Goal: Task Accomplishment & Management: Use online tool/utility

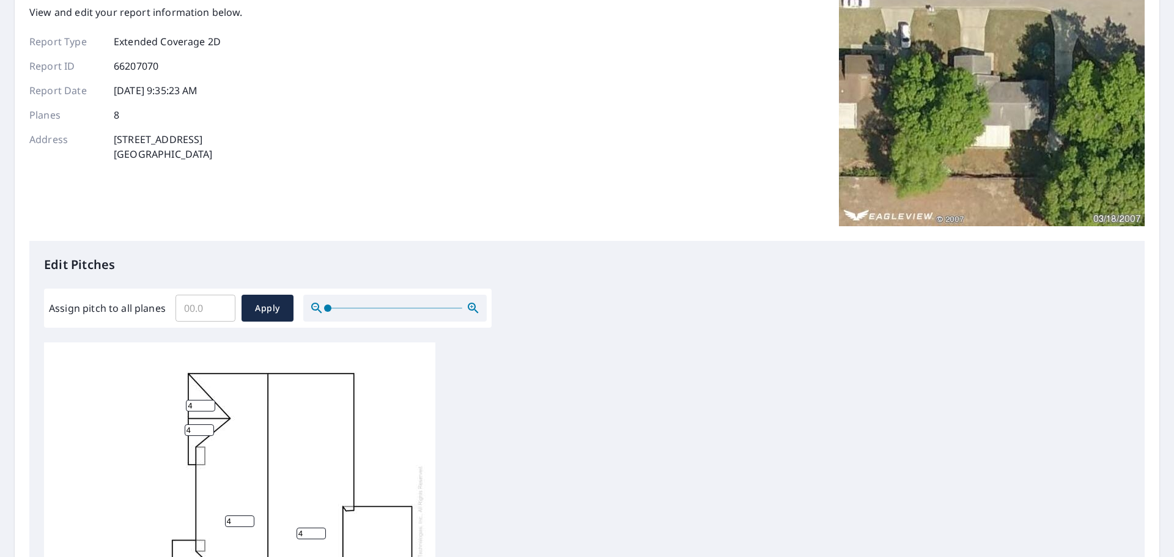
scroll to position [245, 0]
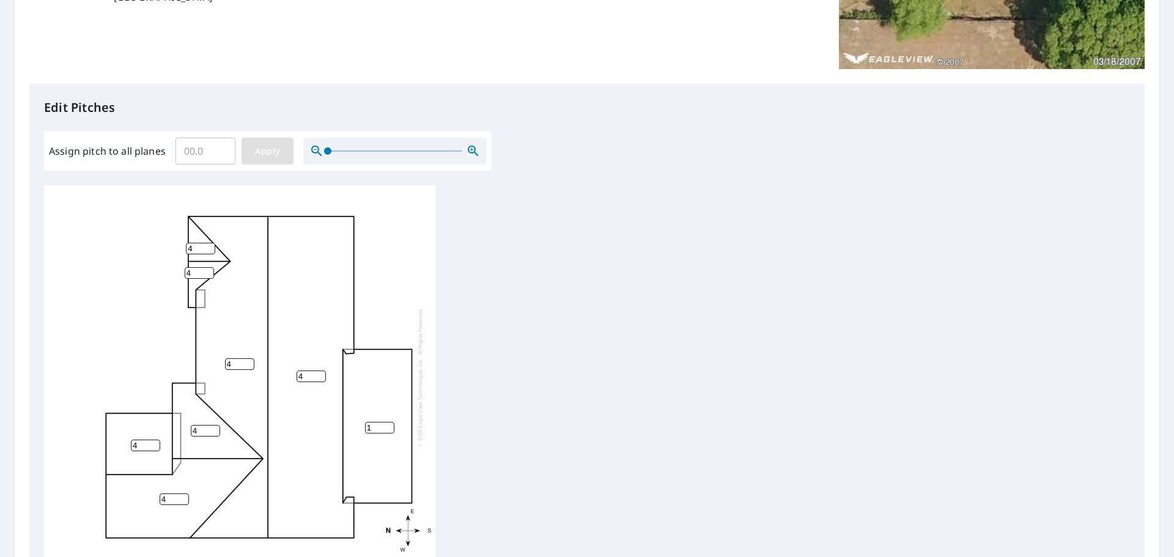
click at [274, 145] on span "Apply" at bounding box center [267, 151] width 32 height 15
type input "0"
click at [209, 251] on input "0" at bounding box center [200, 249] width 29 height 12
type input "4"
click at [194, 272] on input "number" at bounding box center [199, 273] width 29 height 12
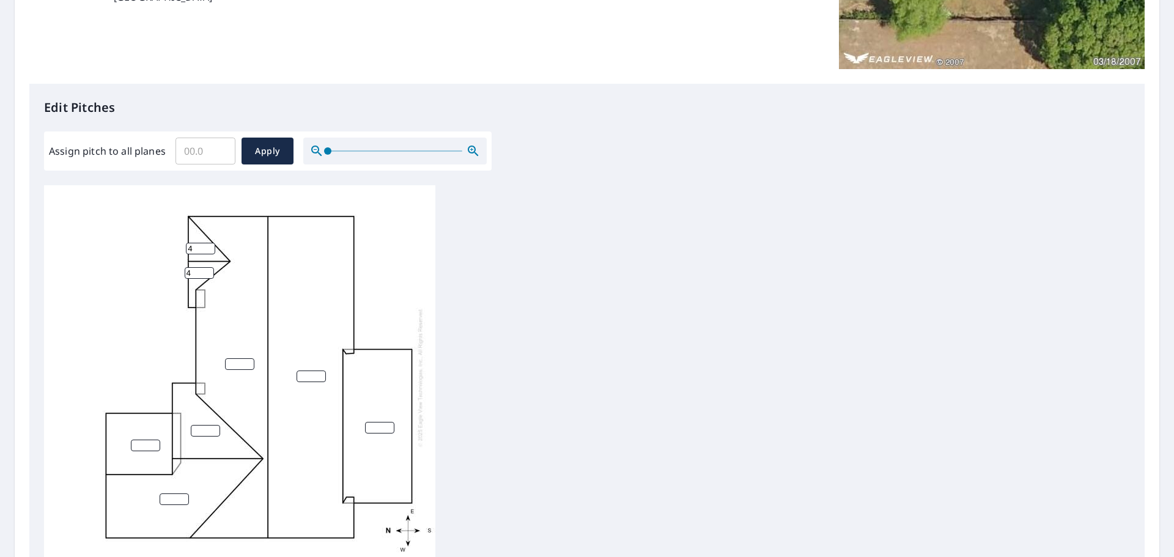
type input "4"
click at [240, 362] on input "number" at bounding box center [239, 364] width 29 height 12
type input "4"
click at [302, 376] on input "number" at bounding box center [311, 377] width 29 height 12
type input "4"
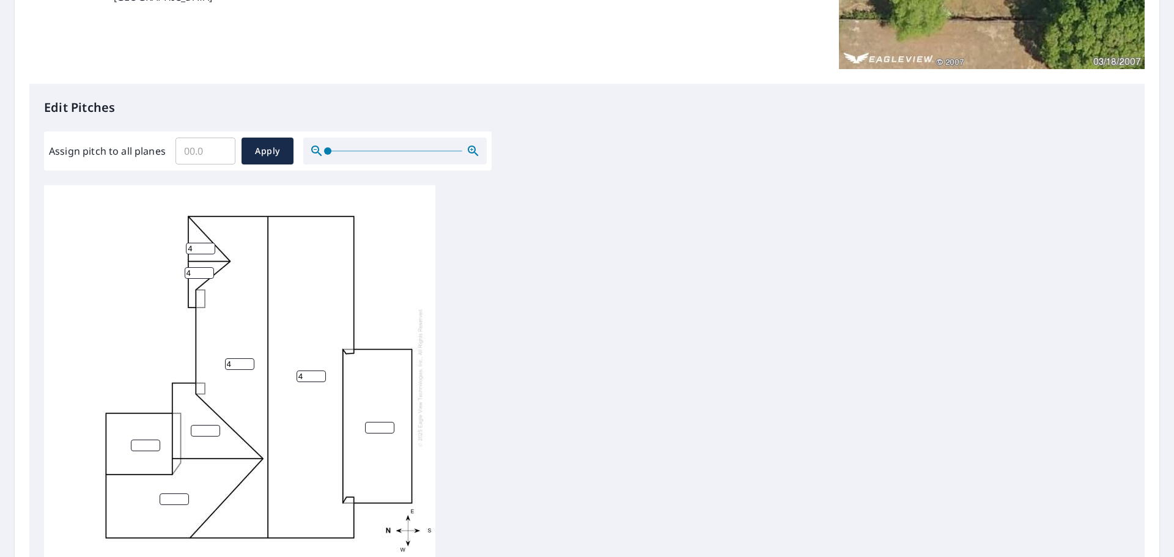
click at [201, 421] on div "4 4 4 4" at bounding box center [239, 377] width 391 height 384
click at [204, 433] on input "number" at bounding box center [205, 431] width 29 height 12
type input "4"
click at [142, 445] on input "number" at bounding box center [145, 446] width 29 height 12
type input "4"
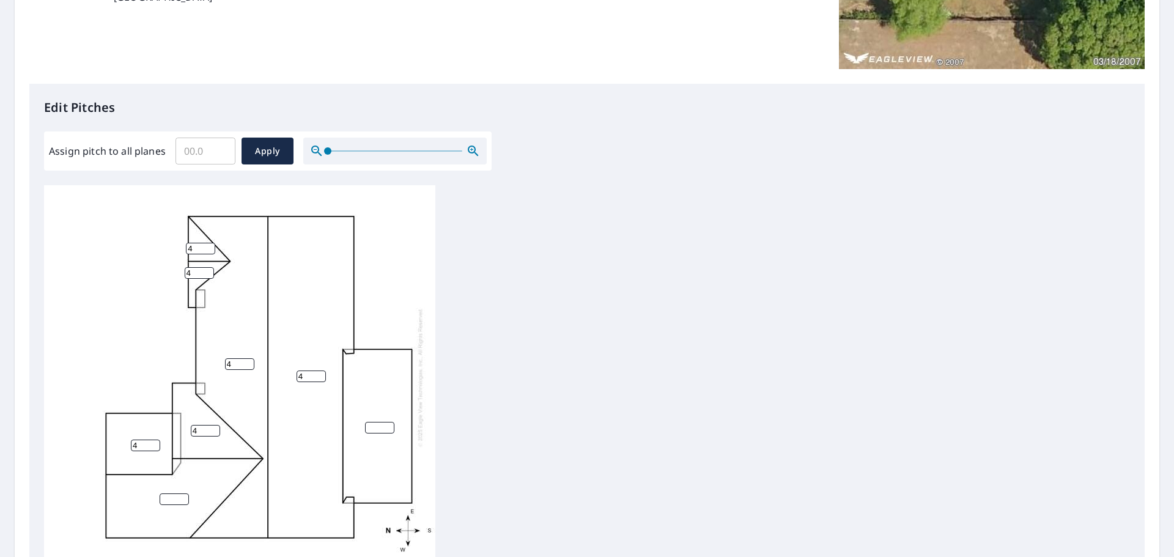
click at [172, 505] on input "number" at bounding box center [174, 500] width 29 height 12
type input "4"
click at [374, 428] on input "number" at bounding box center [379, 428] width 29 height 12
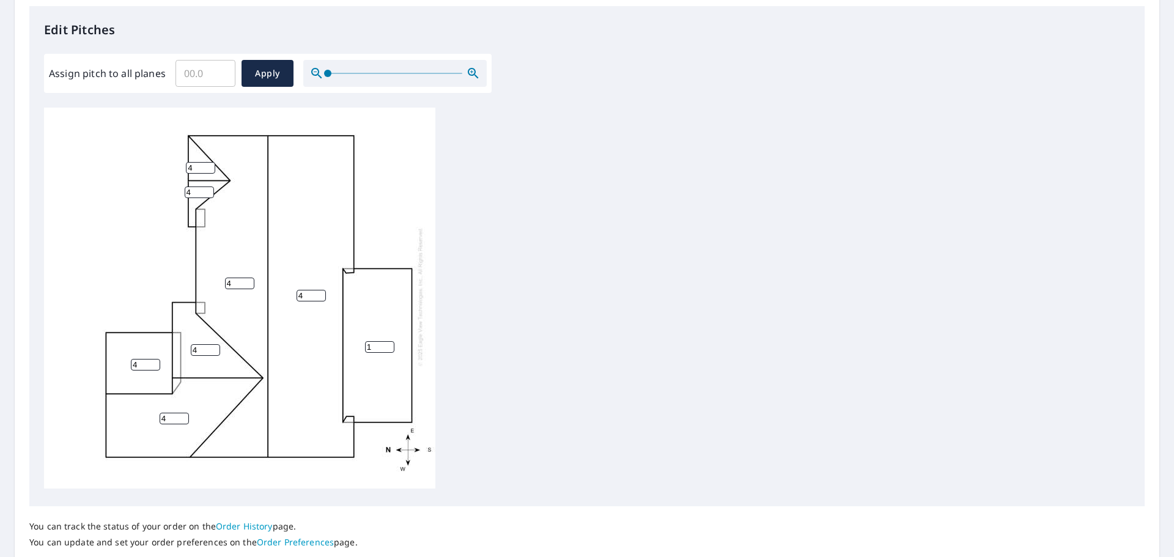
scroll to position [411, 0]
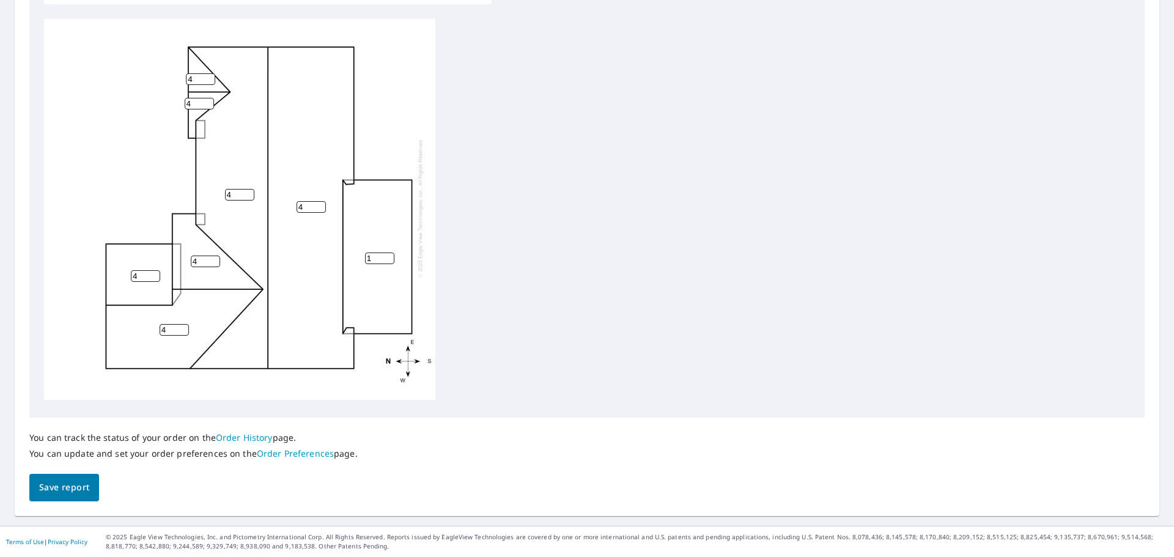
type input "1"
click at [73, 476] on button "Save report" at bounding box center [64, 488] width 70 height 28
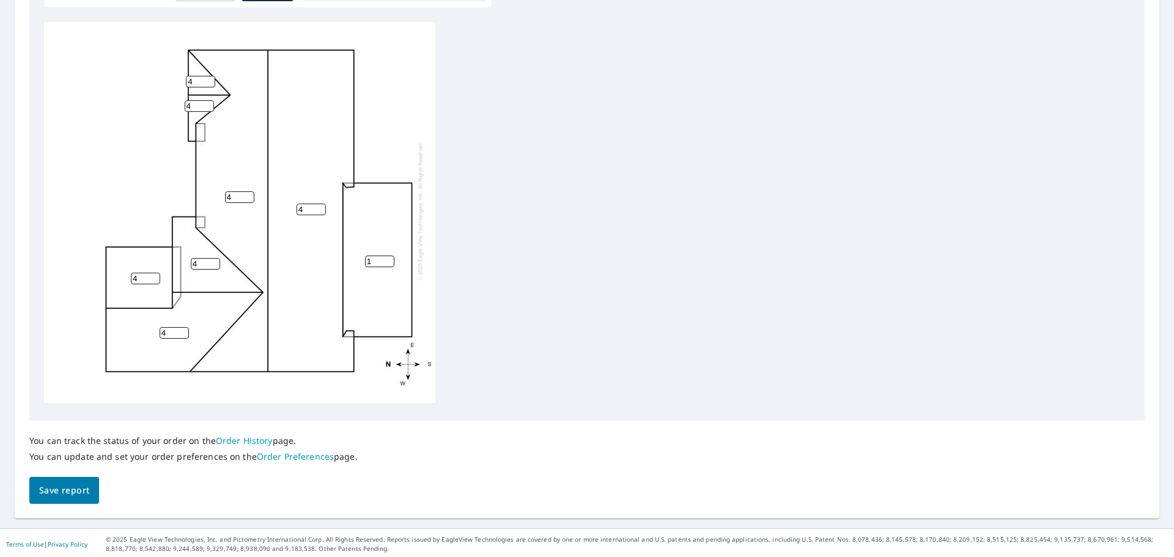
scroll to position [455, 0]
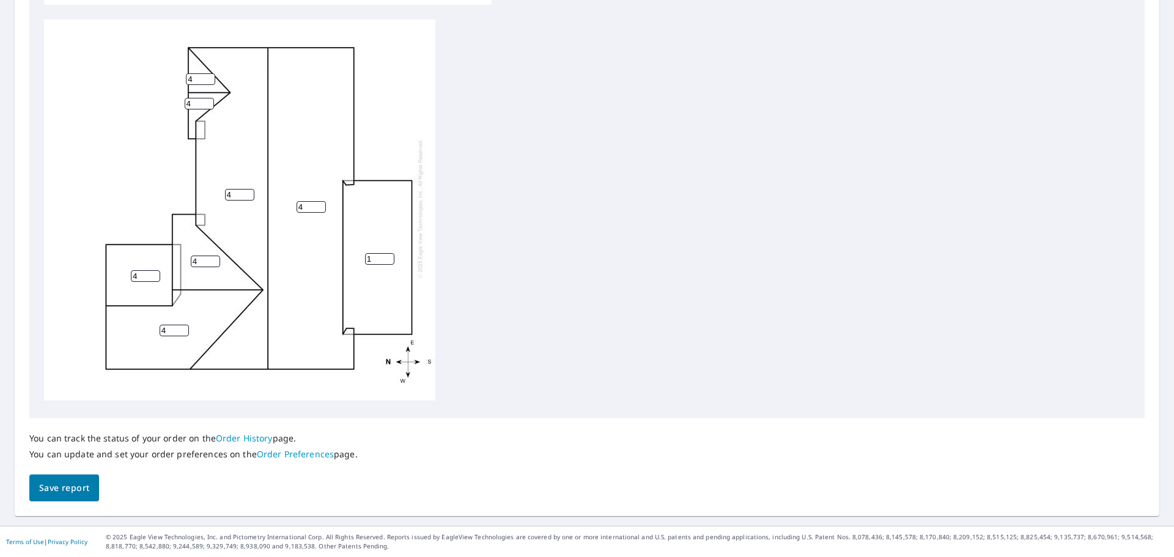
click at [59, 486] on span "Save report" at bounding box center [64, 488] width 50 height 15
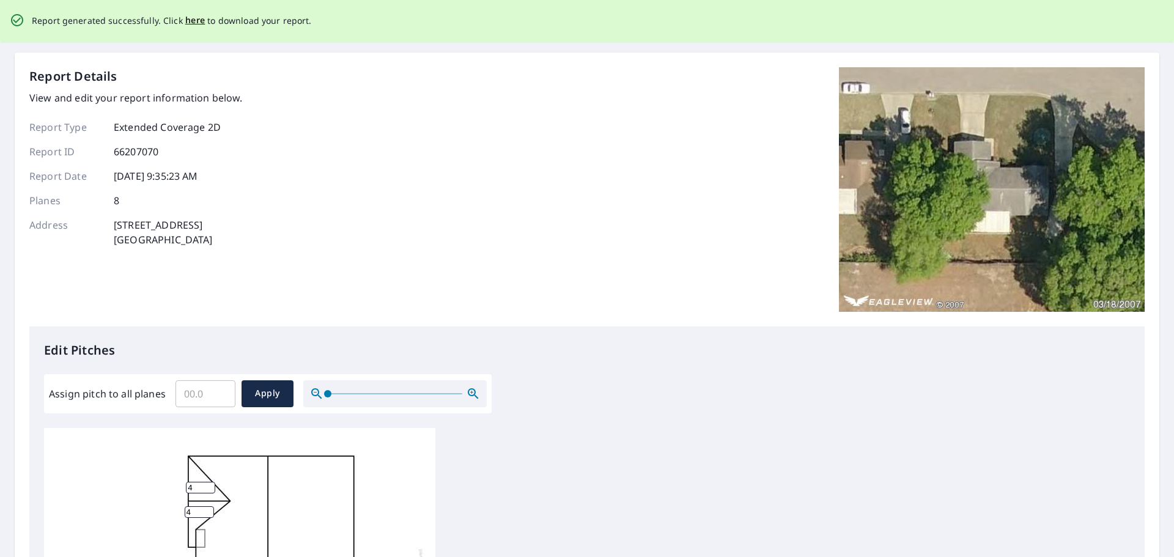
scroll to position [245, 0]
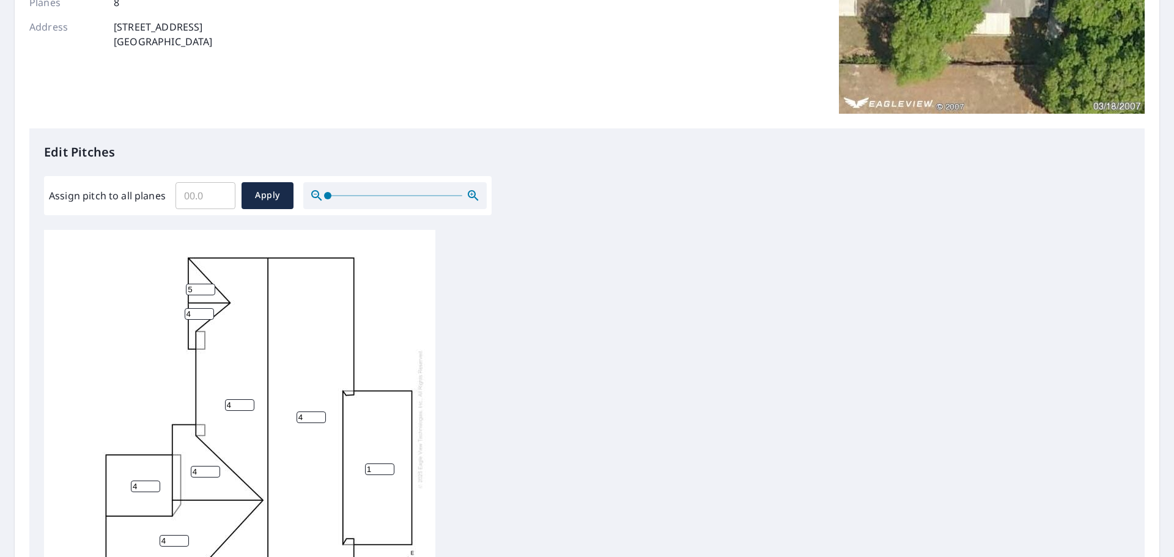
type input "5"
click at [204, 284] on input "5" at bounding box center [200, 290] width 29 height 12
click at [194, 308] on input "4" at bounding box center [199, 314] width 29 height 12
type input "5"
click at [209, 308] on input "5" at bounding box center [199, 314] width 29 height 12
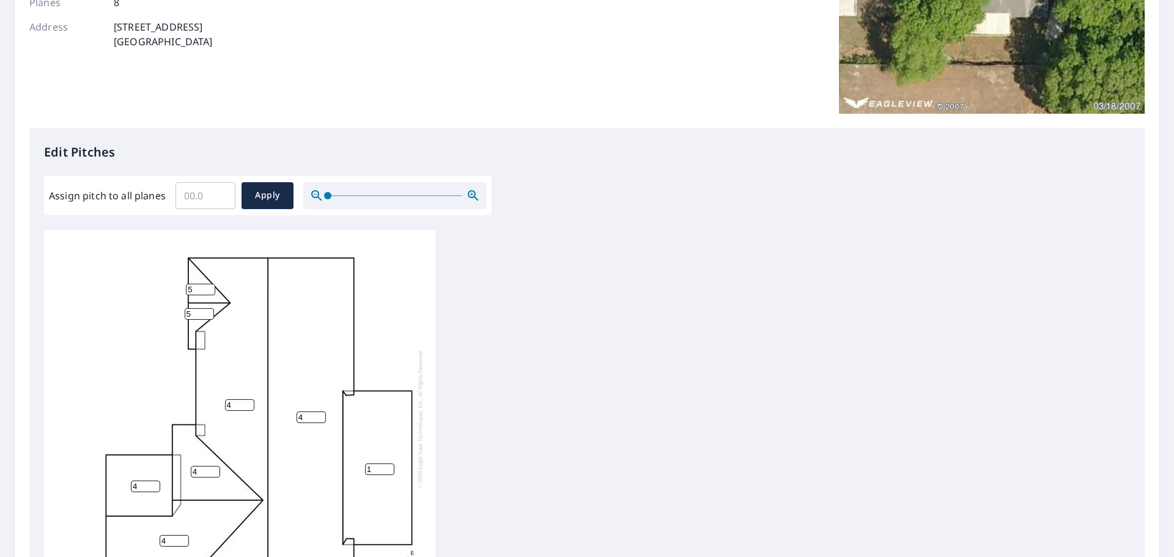
click at [195, 200] on input "Assign pitch to all planes" at bounding box center [206, 196] width 60 height 34
type input "5"
click at [266, 196] on span "Apply" at bounding box center [267, 195] width 32 height 15
type input "5"
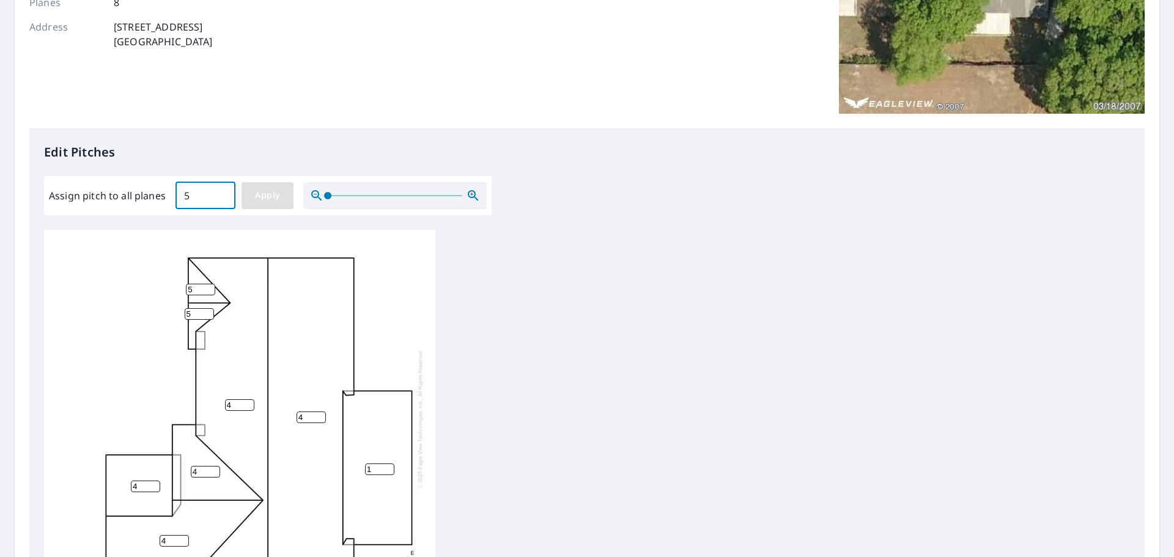
type input "5"
click at [381, 464] on input "5" at bounding box center [379, 470] width 29 height 12
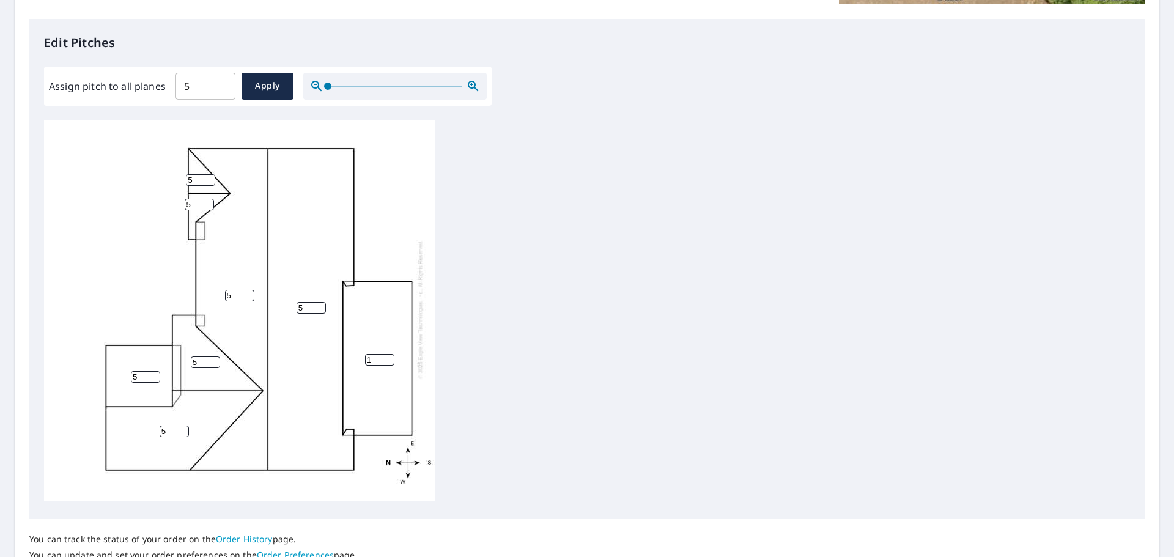
scroll to position [367, 0]
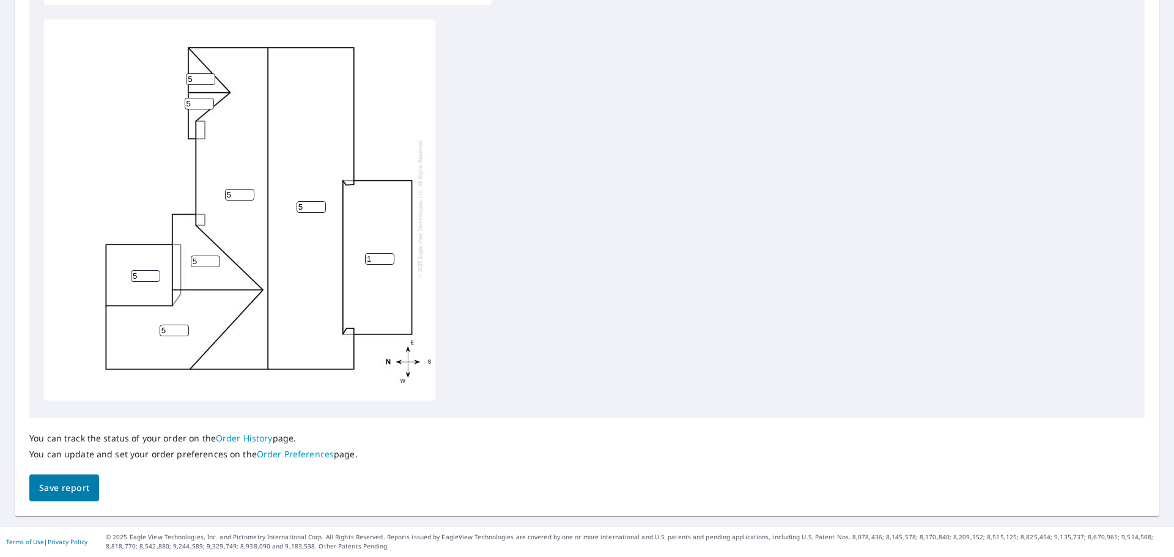
type input "1"
click at [79, 485] on span "Save report" at bounding box center [64, 488] width 50 height 15
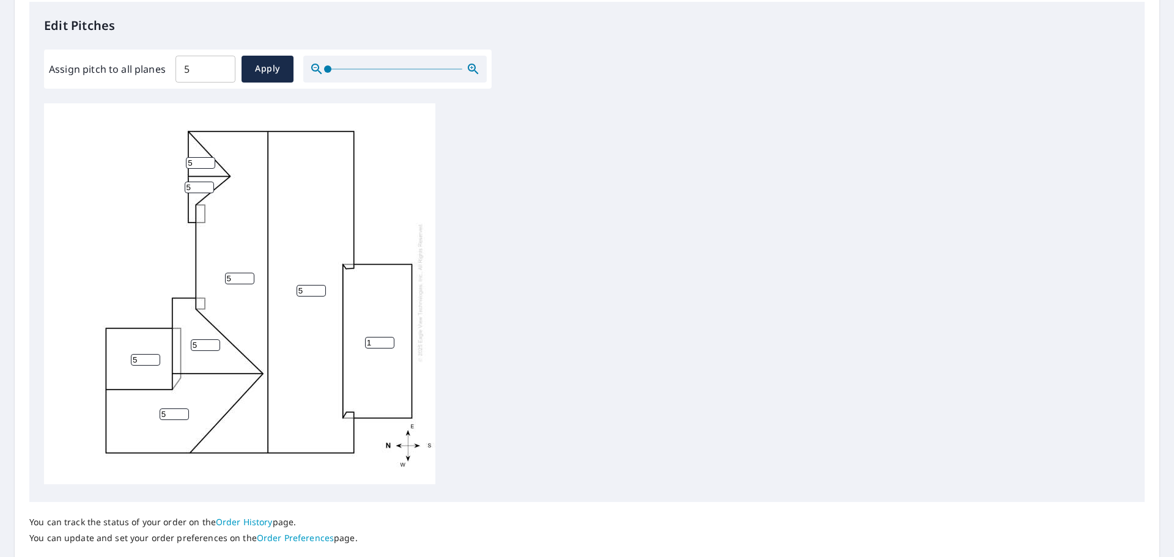
scroll to position [455, 0]
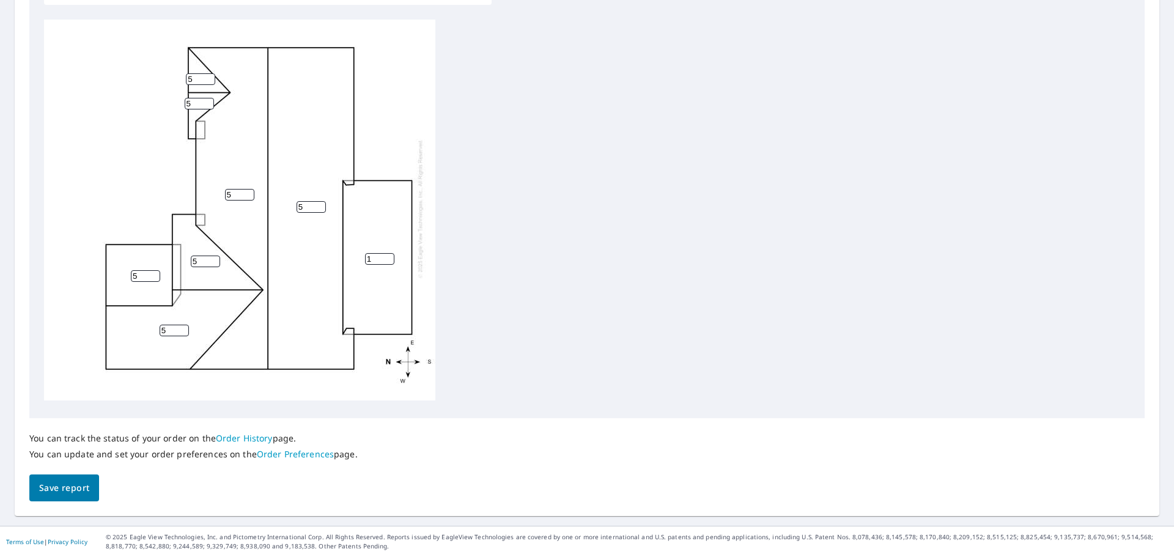
click at [248, 440] on link "Order History" at bounding box center [244, 438] width 57 height 12
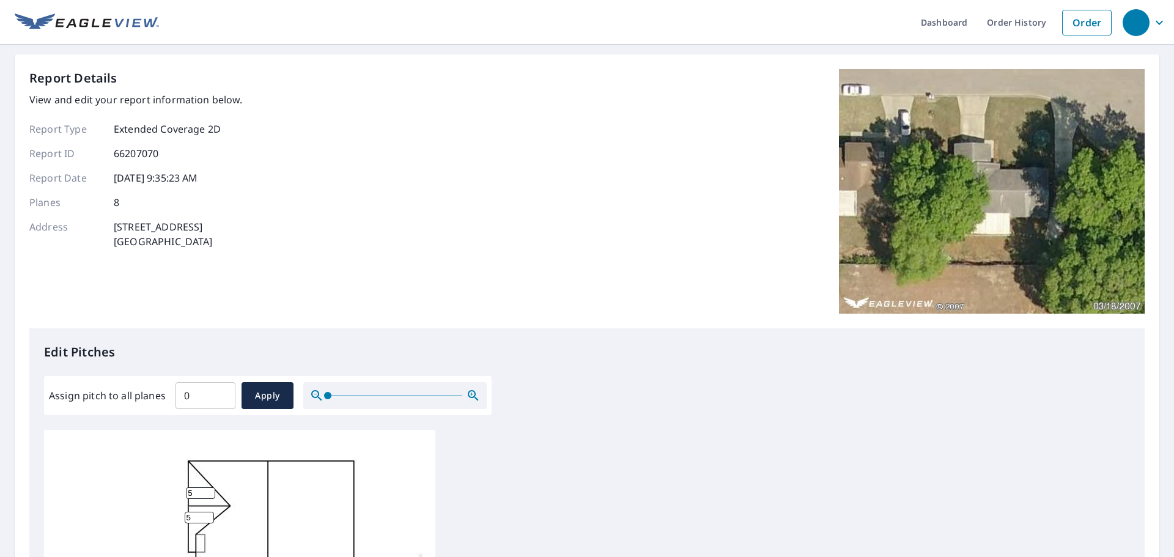
click at [221, 399] on input "0" at bounding box center [206, 396] width 60 height 34
type input "0"
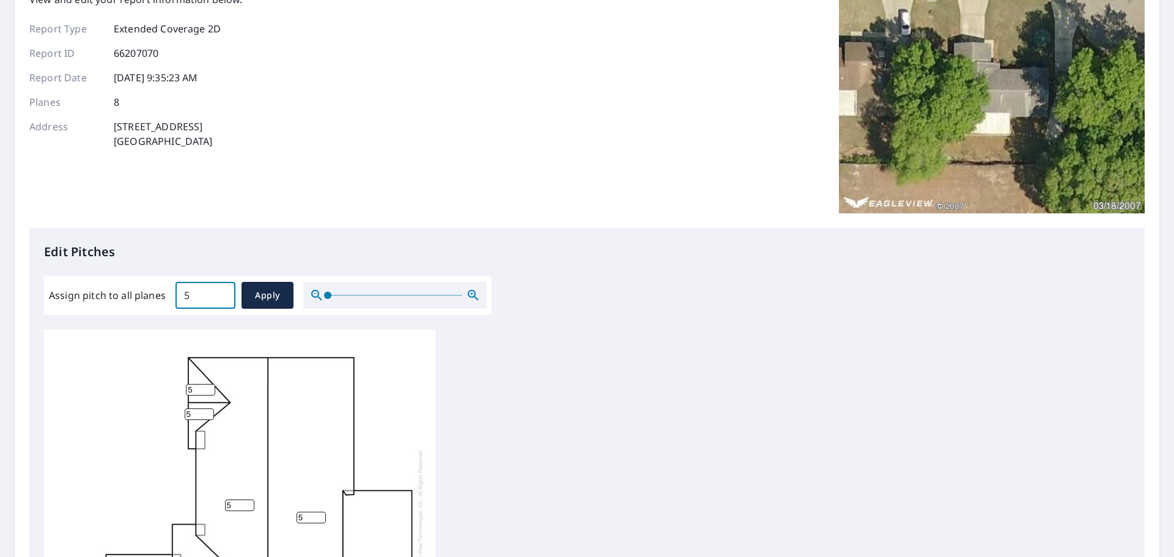
scroll to position [245, 0]
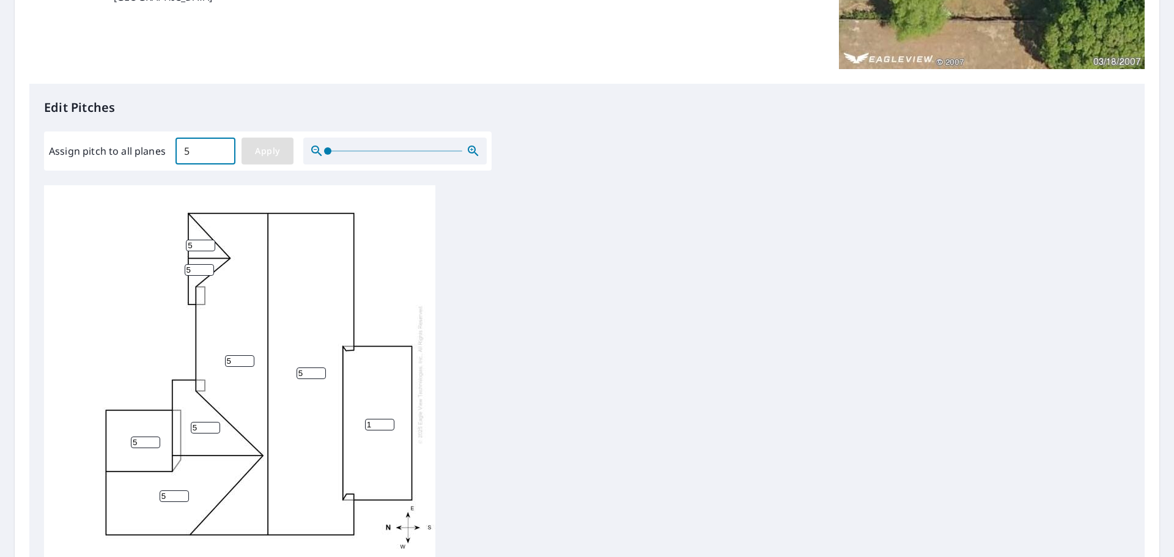
type input "5"
click at [254, 148] on span "Apply" at bounding box center [267, 151] width 32 height 15
type input "5"
click at [377, 419] on input "5" at bounding box center [379, 425] width 29 height 12
type input "1"
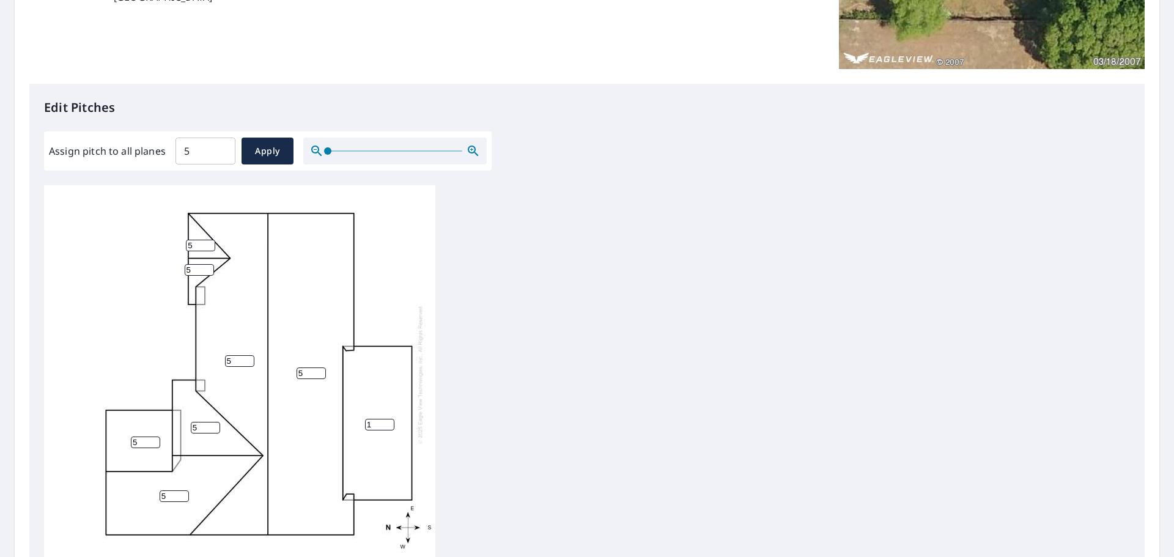
click at [502, 387] on div "5 5 1 5 5 5 5 5" at bounding box center [587, 377] width 1086 height 384
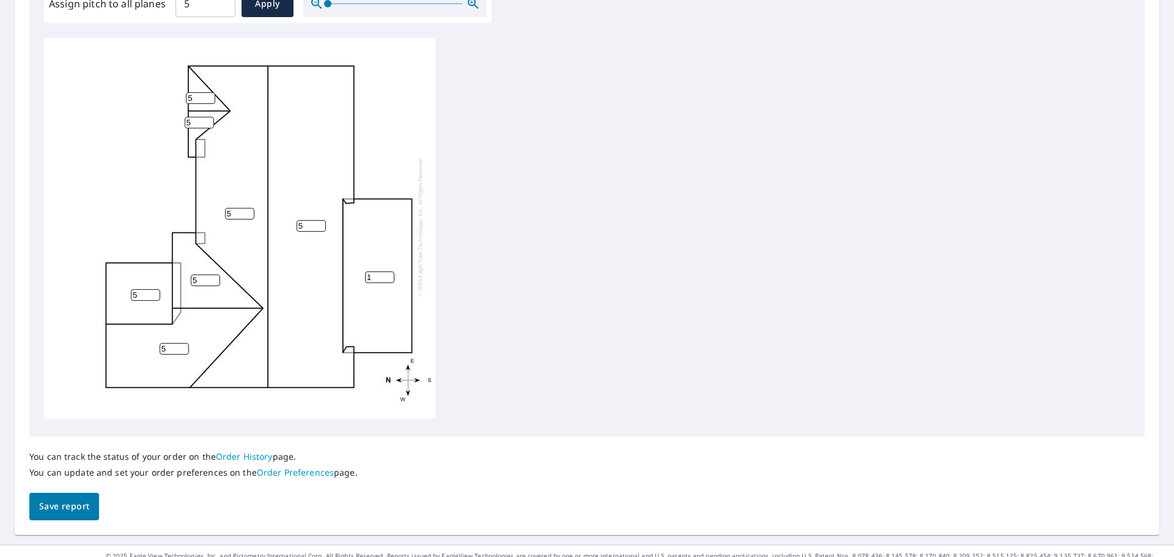
scroll to position [411, 0]
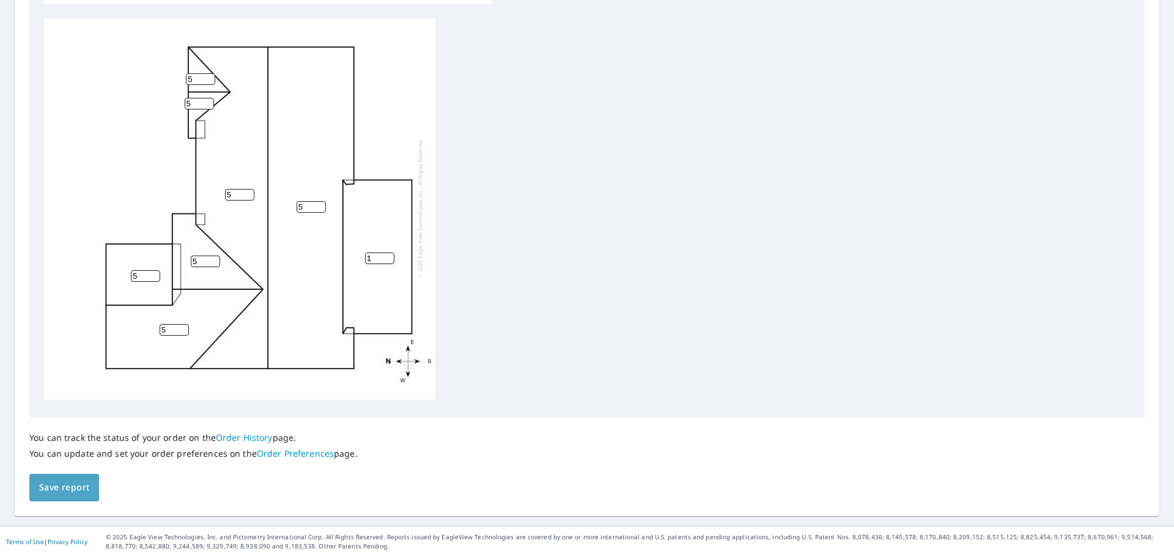
click at [58, 489] on span "Save report" at bounding box center [64, 487] width 50 height 15
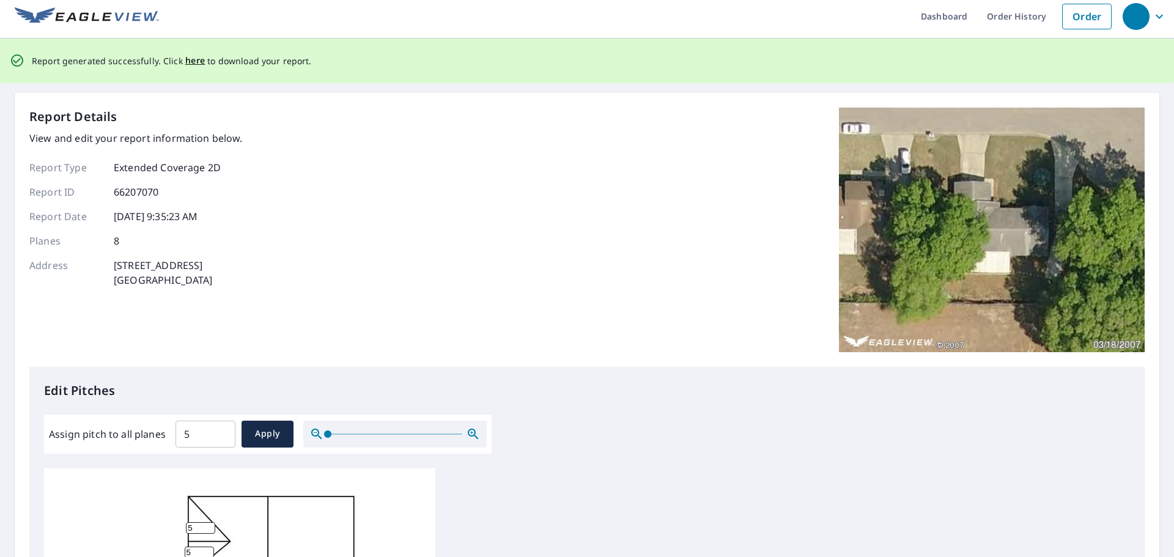
scroll to position [0, 0]
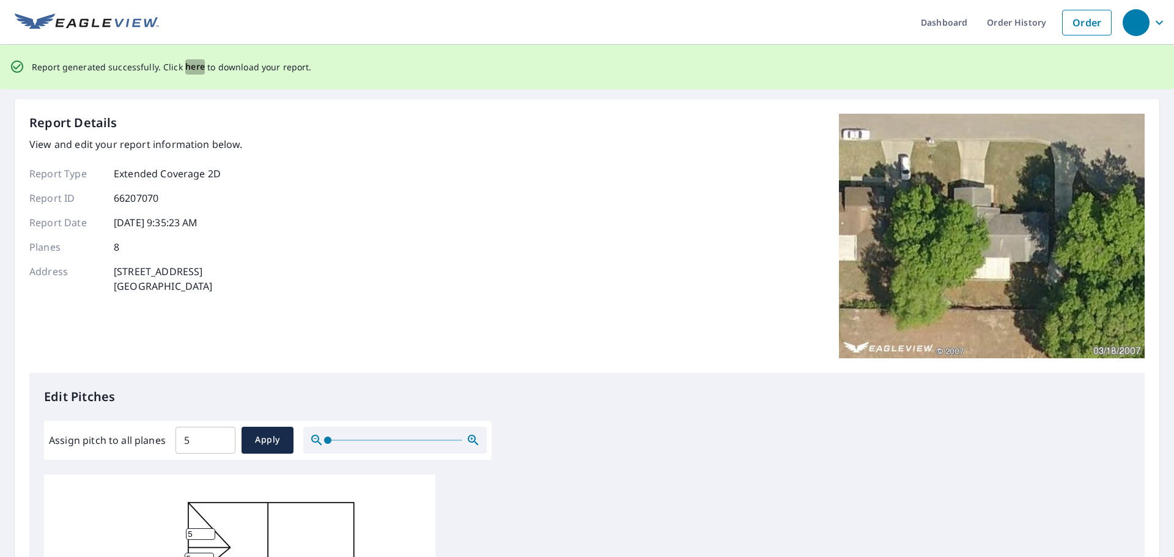
click at [197, 63] on span "here" at bounding box center [195, 66] width 20 height 15
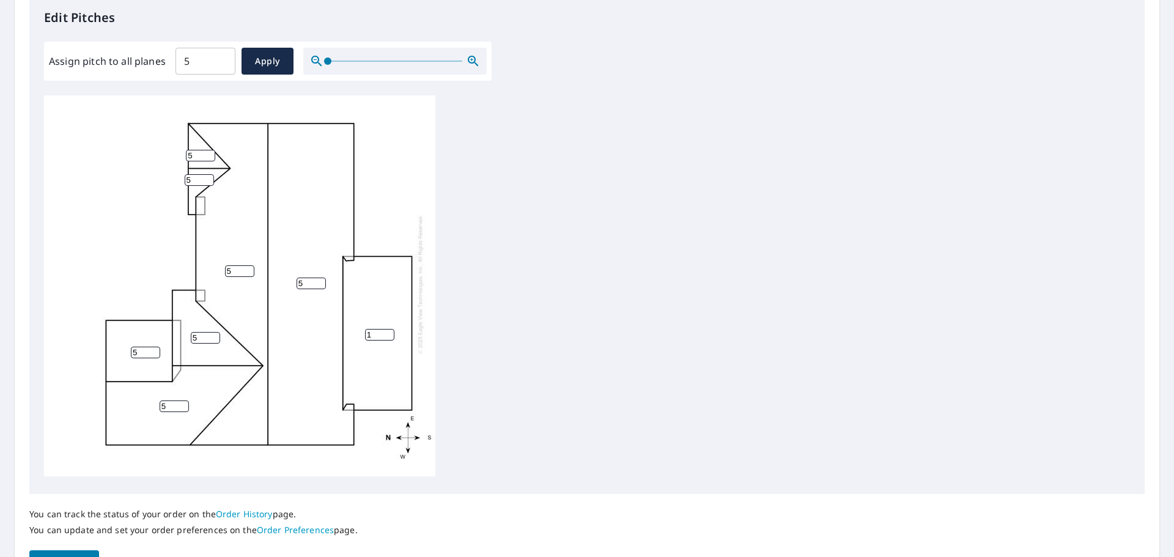
scroll to position [411, 0]
